Goal: Task Accomplishment & Management: Manage account settings

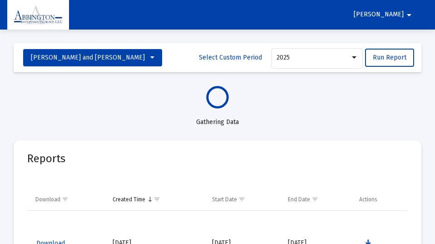
click at [410, 13] on mat-icon "arrow_drop_down" at bounding box center [409, 15] width 11 height 18
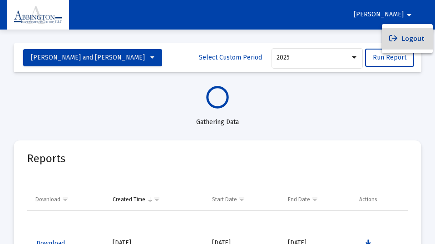
click at [412, 40] on button "Logout" at bounding box center [407, 39] width 51 height 22
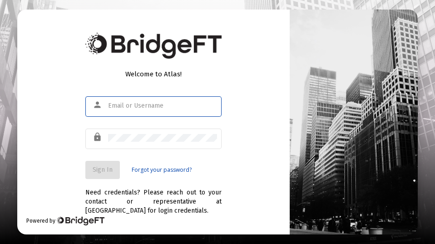
click at [110, 107] on input "text" at bounding box center [162, 105] width 109 height 7
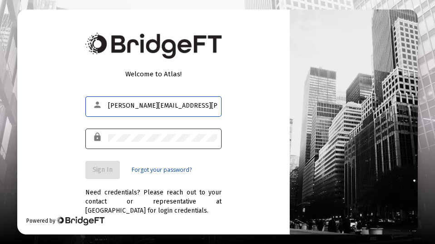
type input "joe.connolly@abbingtongroup.com"
click at [107, 136] on div "lock" at bounding box center [99, 136] width 18 height 15
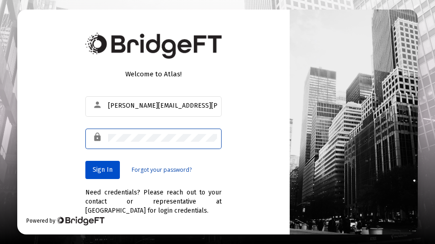
click at [101, 168] on span "Sign In" at bounding box center [103, 170] width 20 height 8
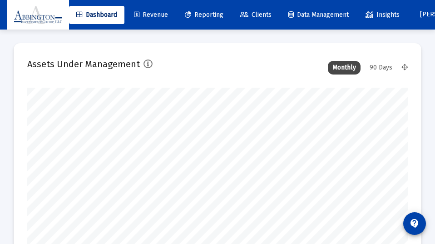
scroll to position [182, 381]
type input "2025-08-25"
click at [382, 66] on div "90 Days" at bounding box center [381, 68] width 32 height 14
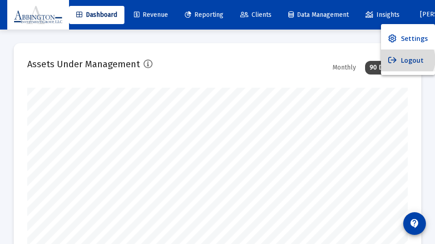
click at [408, 59] on button "Logout" at bounding box center [408, 60] width 54 height 22
